Goal: Navigation & Orientation: Find specific page/section

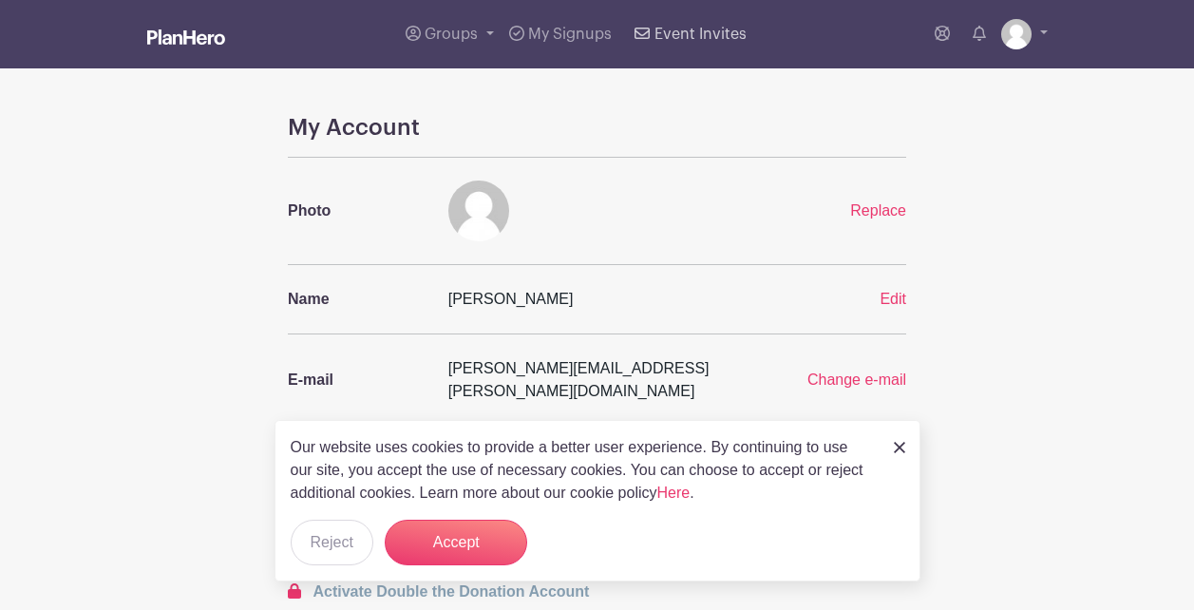
click at [709, 36] on span "Event Invites" at bounding box center [700, 34] width 92 height 15
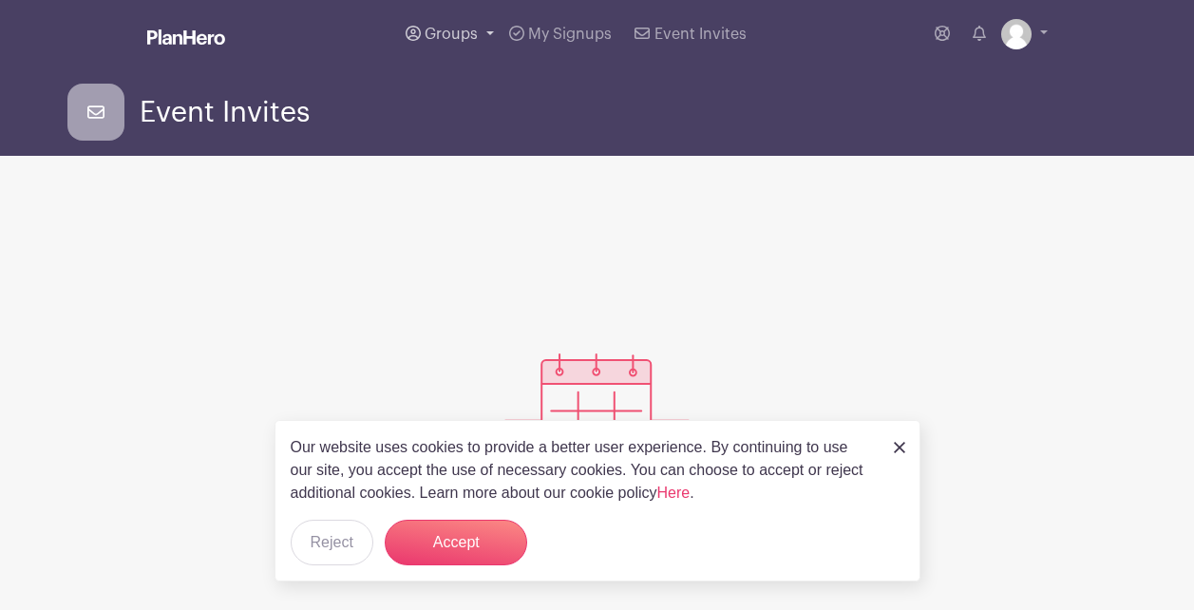
click at [449, 34] on span "Groups" at bounding box center [451, 34] width 53 height 15
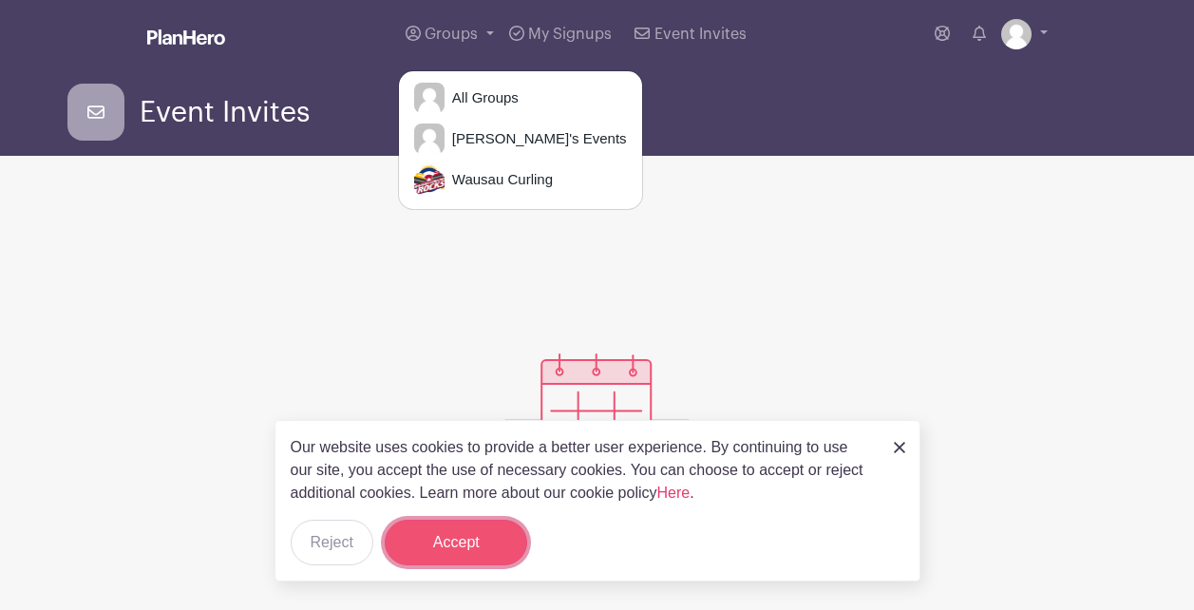
click at [463, 555] on button "Accept" at bounding box center [456, 543] width 142 height 46
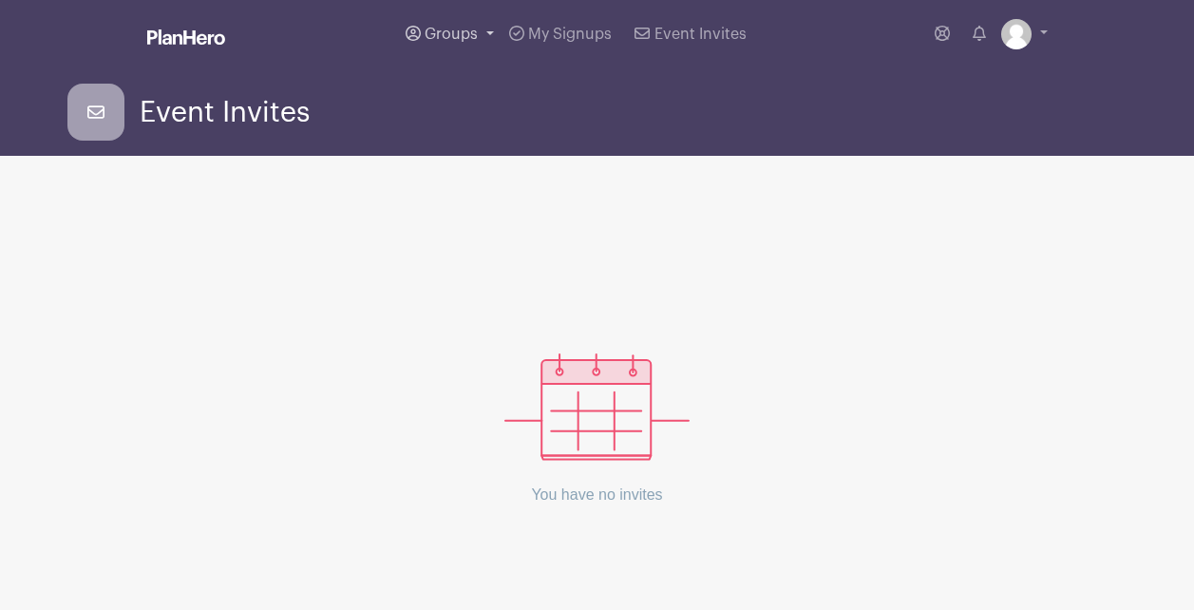
click at [456, 28] on span "Groups" at bounding box center [451, 34] width 53 height 15
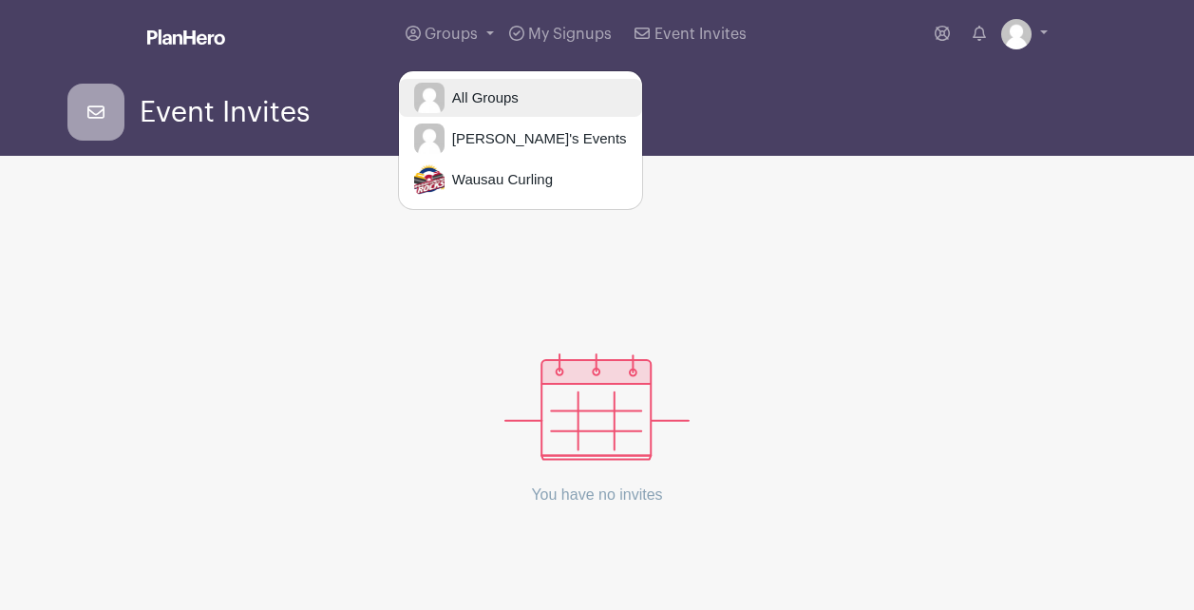
click at [493, 99] on span "All Groups" at bounding box center [482, 98] width 74 height 22
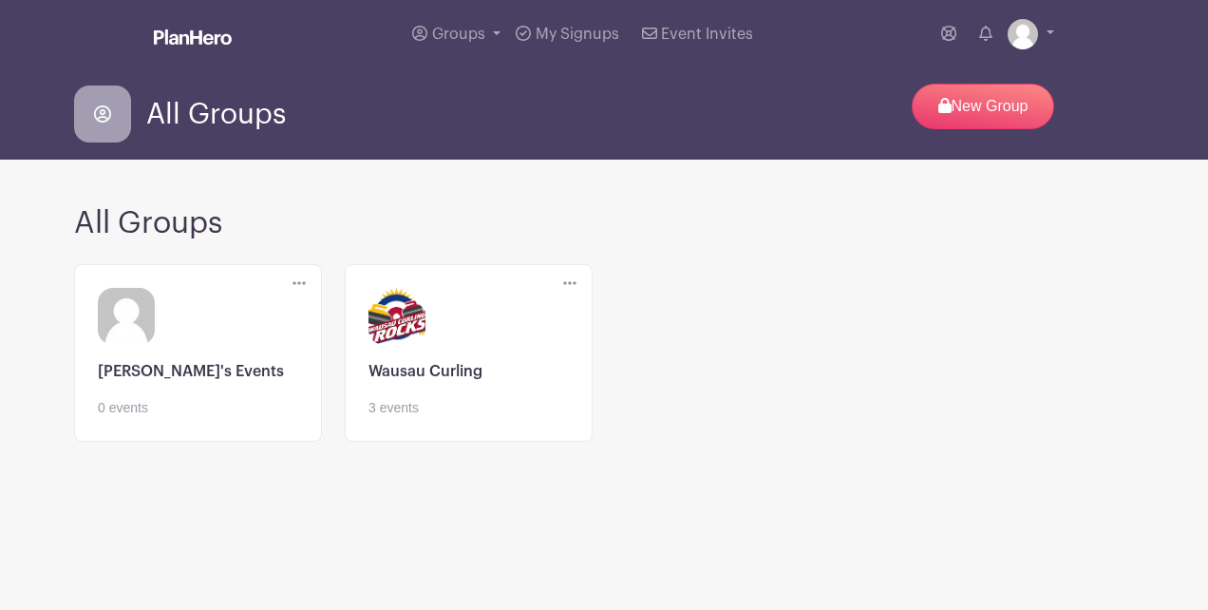
click at [428, 418] on link at bounding box center [469, 418] width 200 height 0
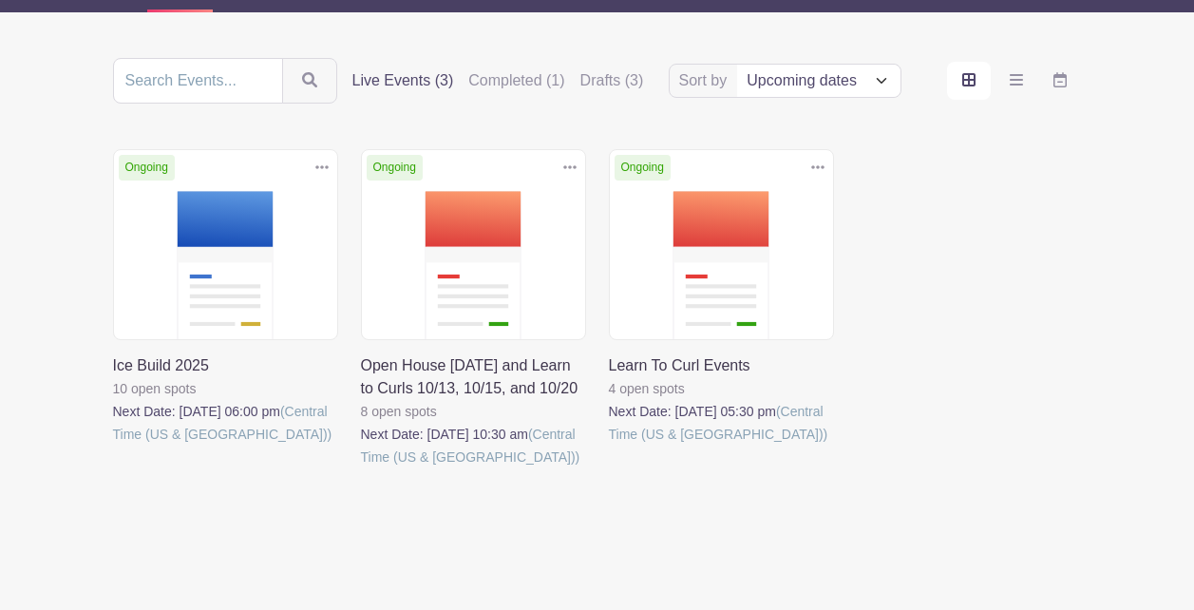
scroll to position [212, 0]
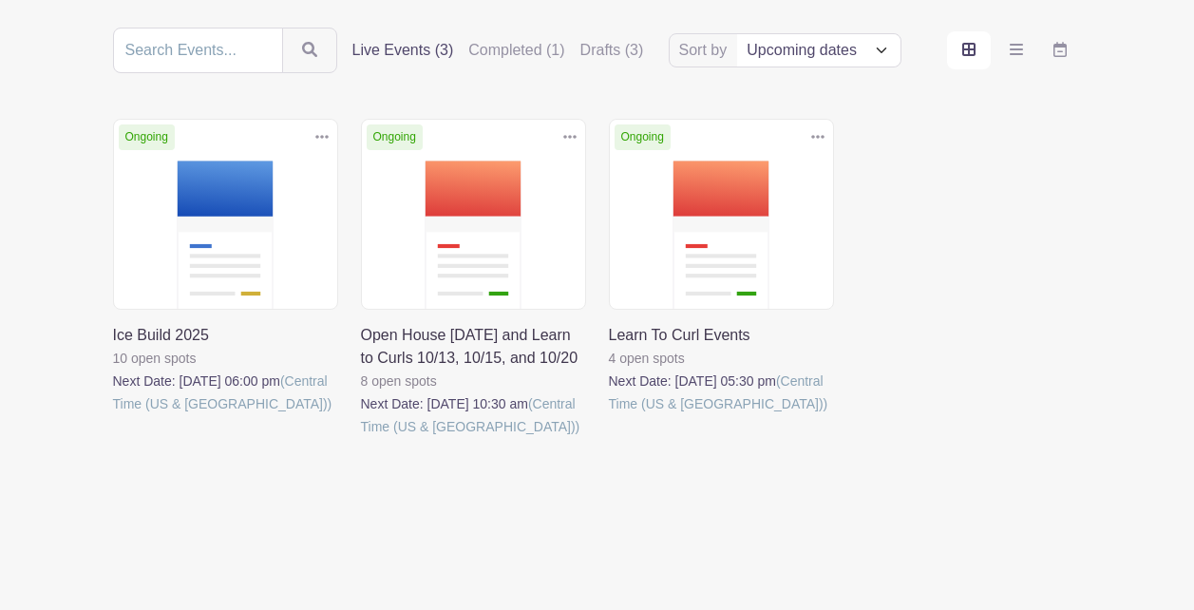
click at [113, 415] on link at bounding box center [113, 415] width 0 height 0
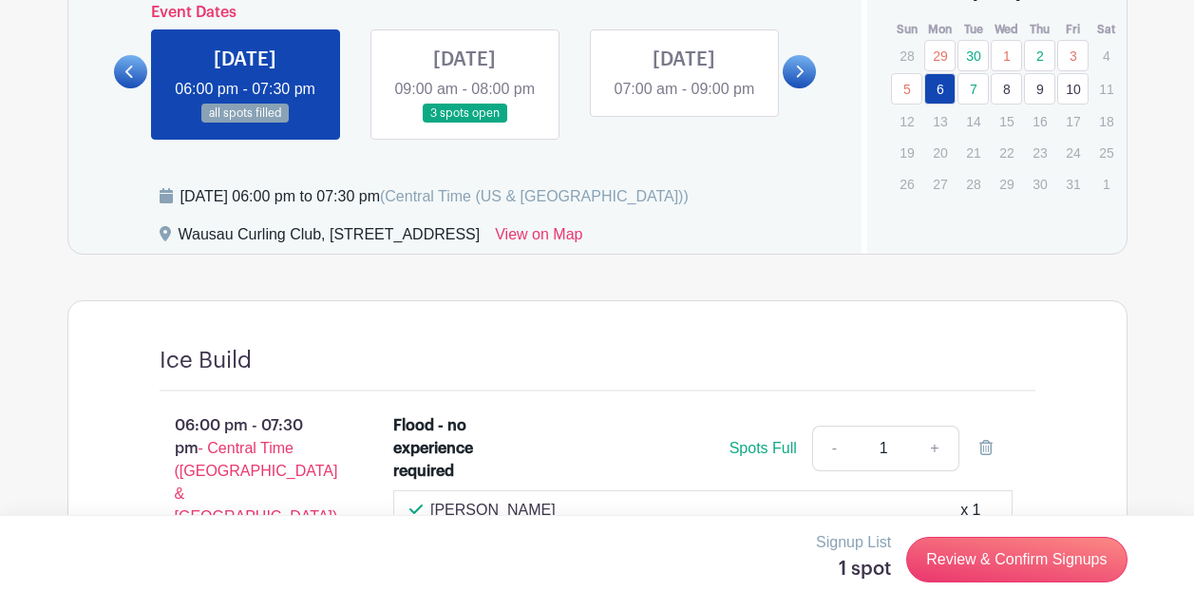
scroll to position [897, 0]
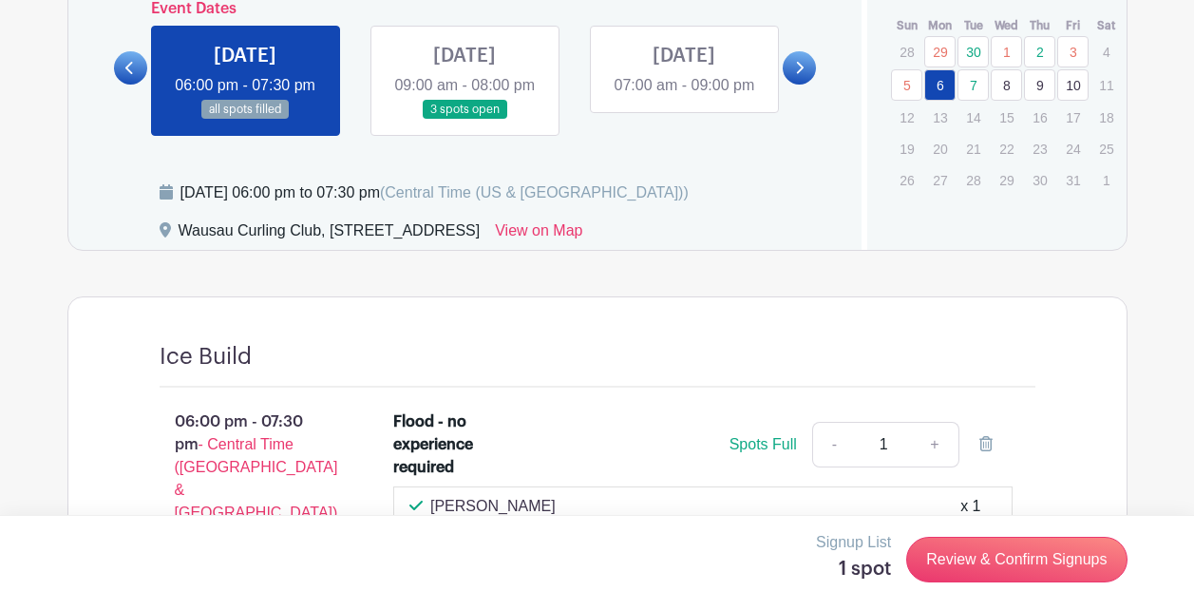
click at [464, 120] on link at bounding box center [464, 120] width 0 height 0
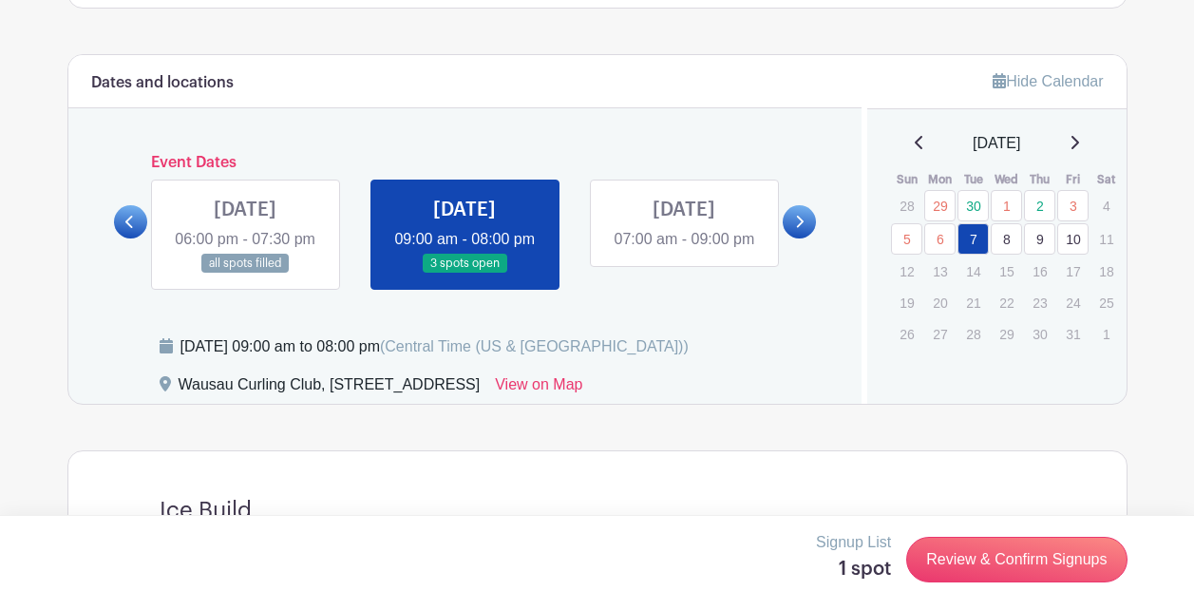
scroll to position [747, 0]
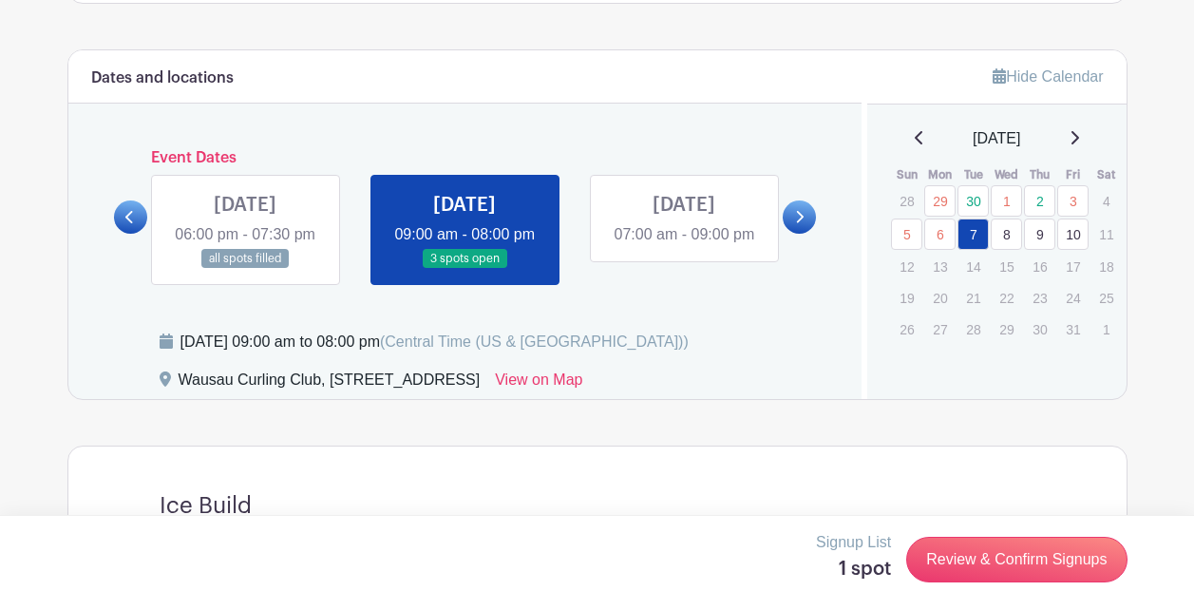
click at [684, 246] on link at bounding box center [684, 246] width 0 height 0
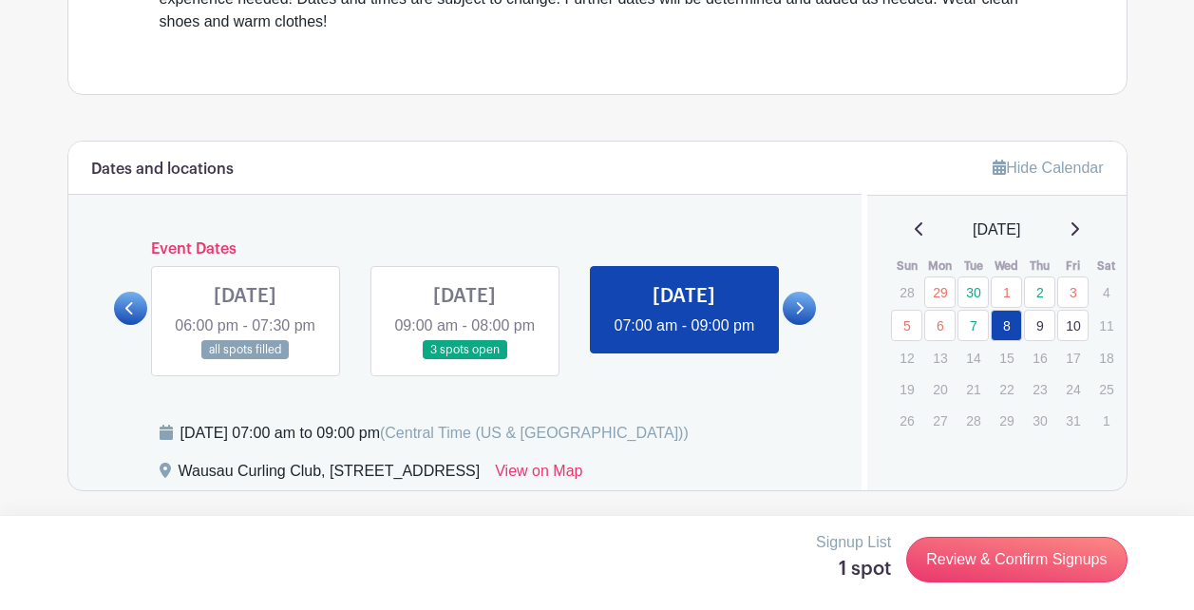
scroll to position [685, 0]
click at [684, 337] on link at bounding box center [684, 337] width 0 height 0
click at [803, 302] on icon at bounding box center [801, 308] width 8 height 12
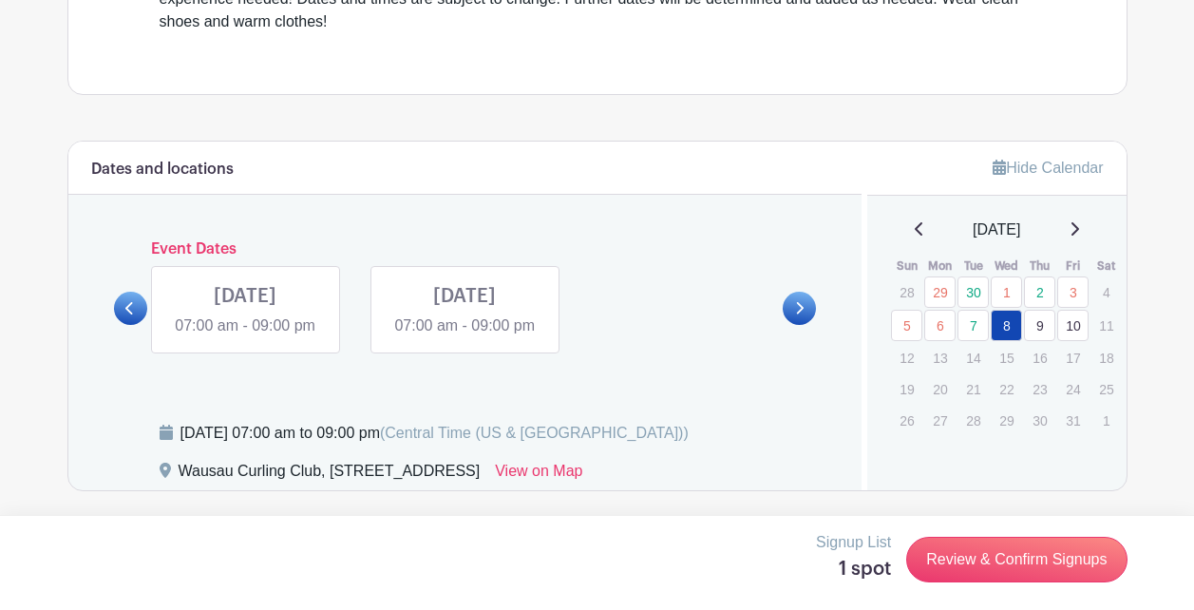
scroll to position [662, 0]
